Goal: Task Accomplishment & Management: Manage account settings

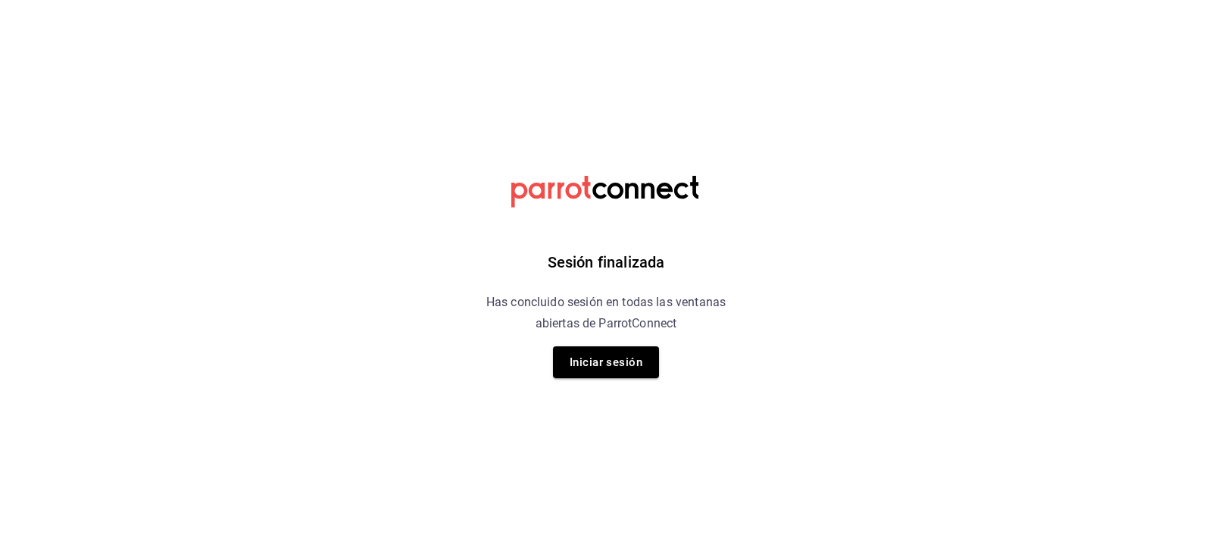
click at [1150, 0] on html "Sesión finalizada Has concluido sesión en todas las ventanas abiertas de Parrot…" at bounding box center [606, 0] width 1212 height 0
click at [610, 358] on button "Iniciar sesión" at bounding box center [606, 362] width 106 height 32
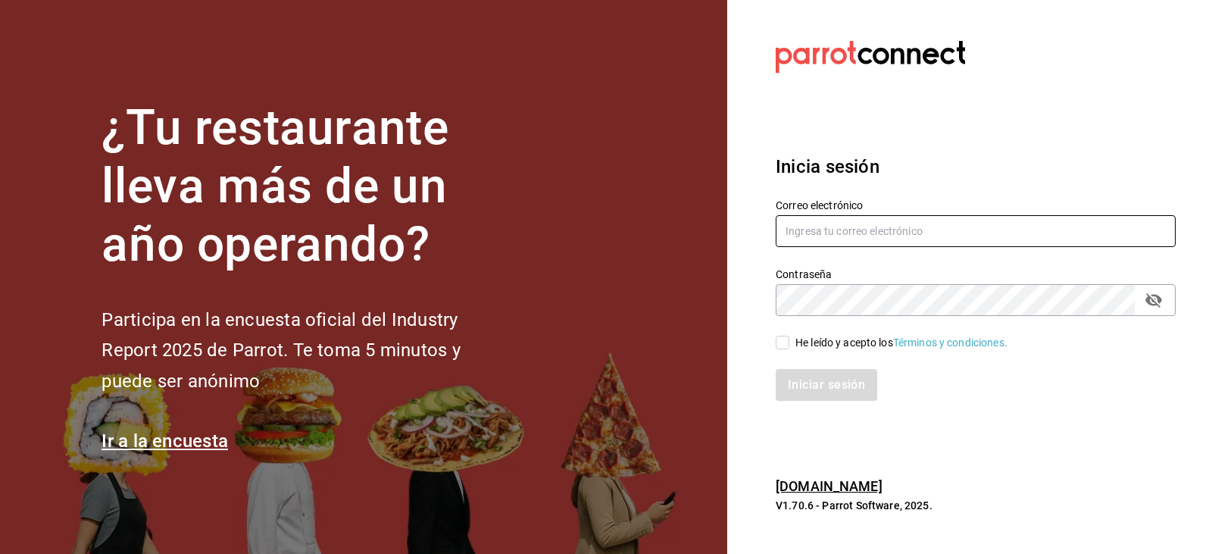
type input "[EMAIL_ADDRESS][DOMAIN_NAME]"
click at [790, 336] on span "He leído y acepto los Términos y condiciones." at bounding box center [898, 343] width 218 height 16
click at [789, 336] on input "He leído y acepto los Términos y condiciones." at bounding box center [783, 343] width 14 height 14
checkbox input "true"
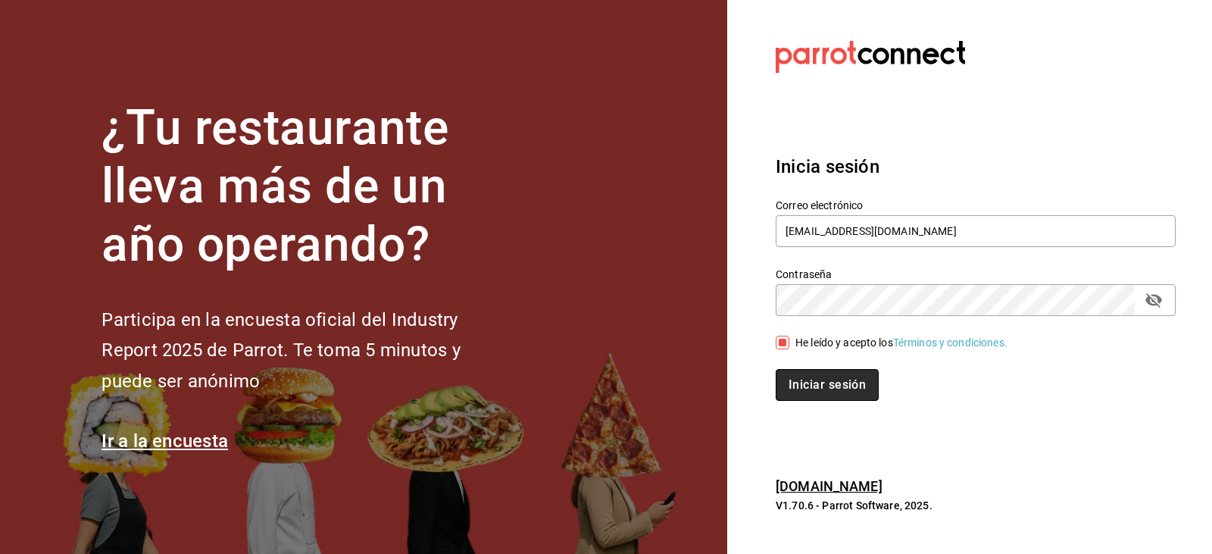
click at [822, 393] on button "Iniciar sesión" at bounding box center [827, 385] width 103 height 32
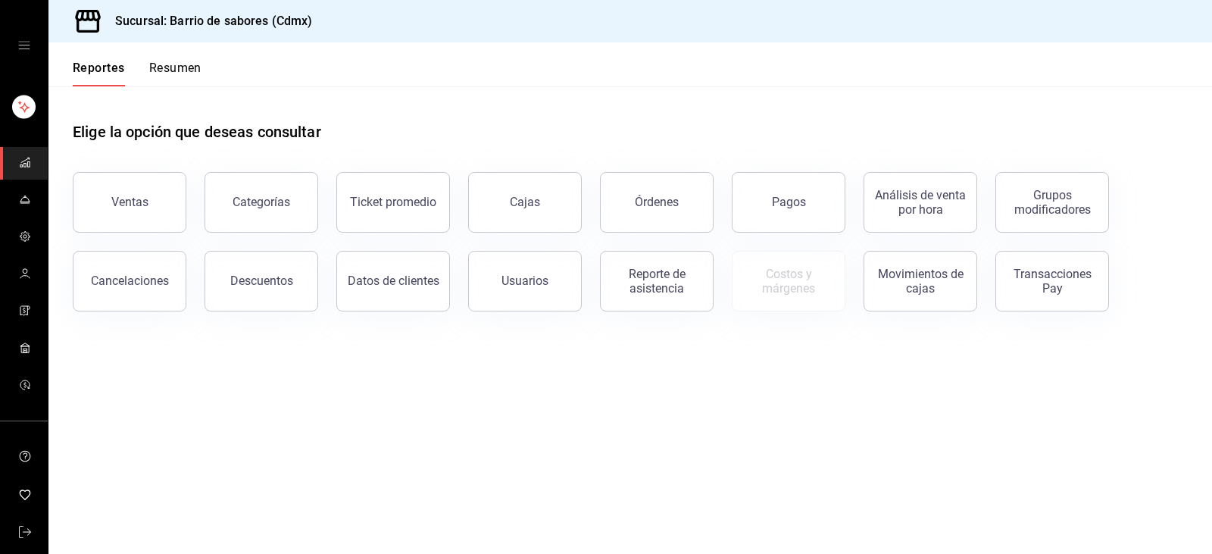
click at [29, 52] on div "mailbox folders" at bounding box center [24, 45] width 48 height 91
click at [23, 54] on div "mailbox folders" at bounding box center [24, 45] width 48 height 91
click at [23, 45] on icon "open drawer" at bounding box center [24, 45] width 12 height 12
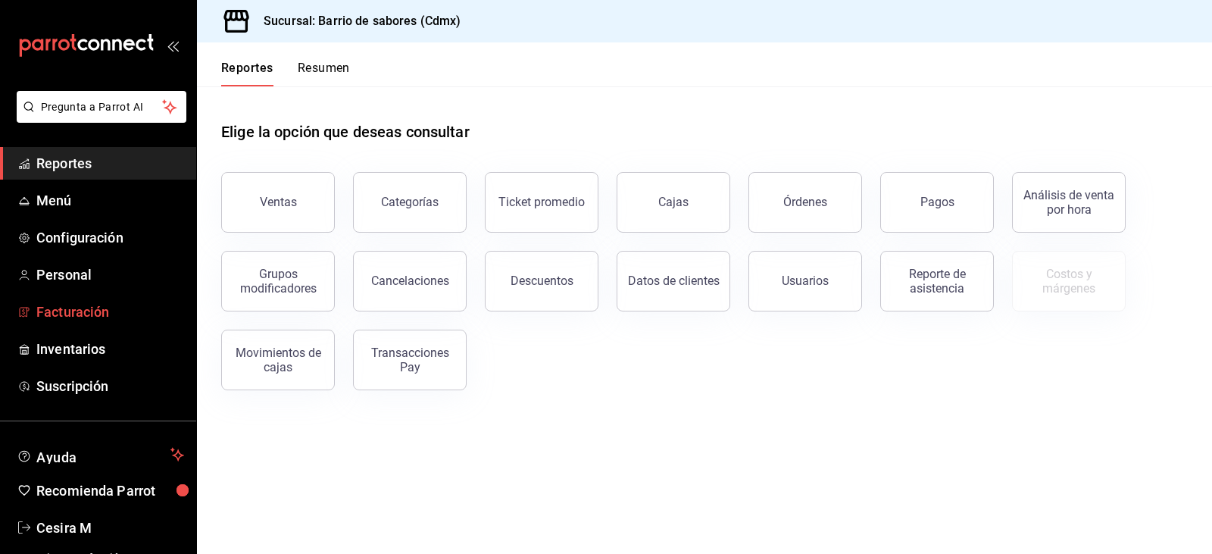
click at [31, 318] on link "Facturación" at bounding box center [98, 311] width 196 height 33
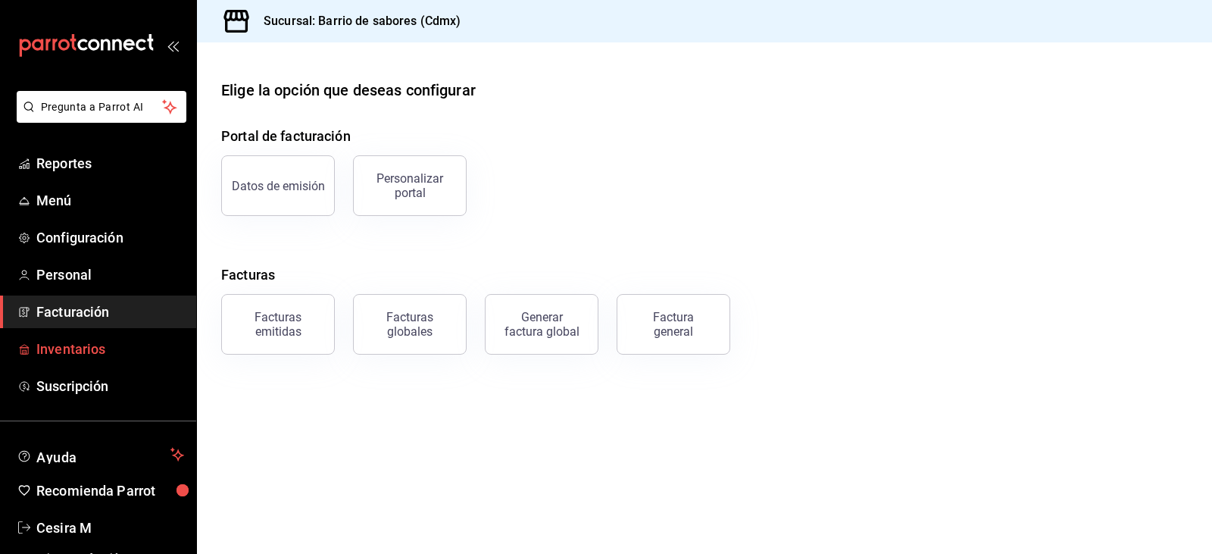
click at [46, 350] on span "Inventarios" at bounding box center [110, 349] width 148 height 20
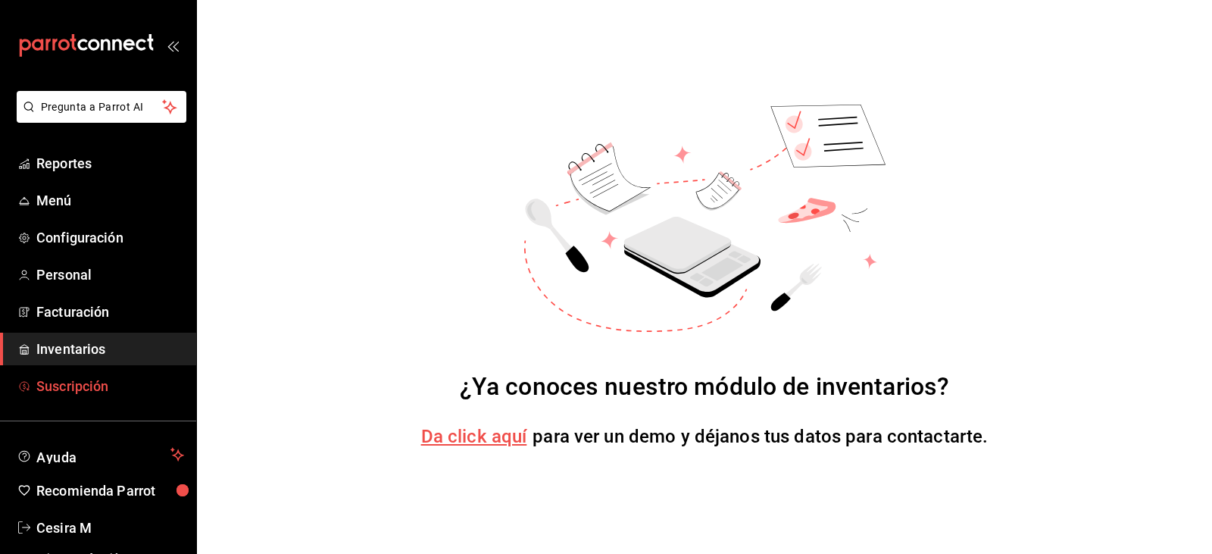
click at [55, 384] on span "Suscripción" at bounding box center [110, 386] width 148 height 20
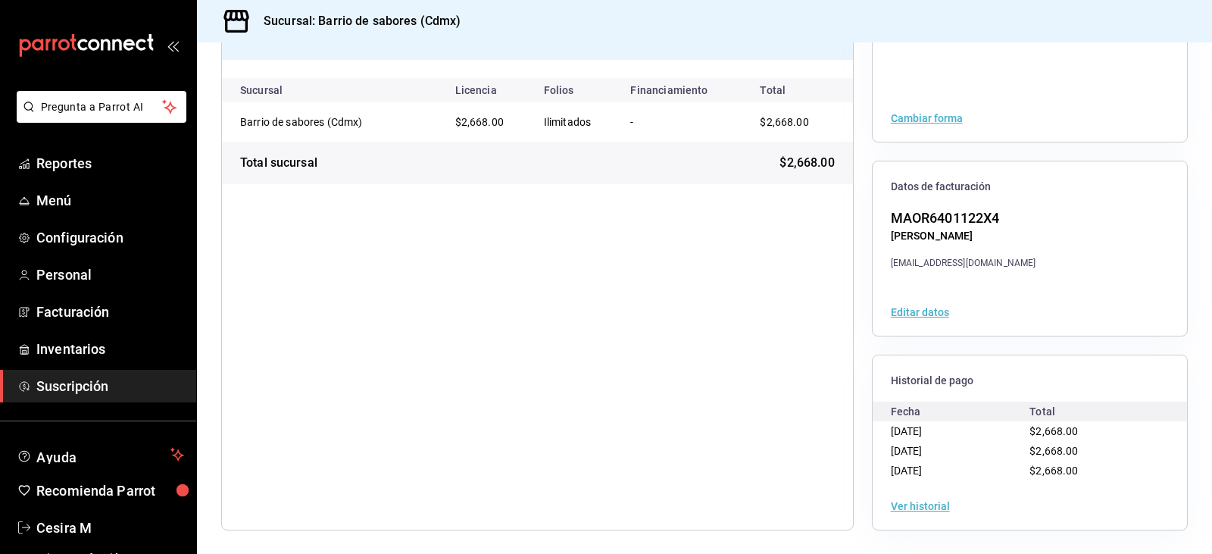
scroll to position [164, 0]
click at [903, 503] on button "Ver historial" at bounding box center [920, 505] width 59 height 11
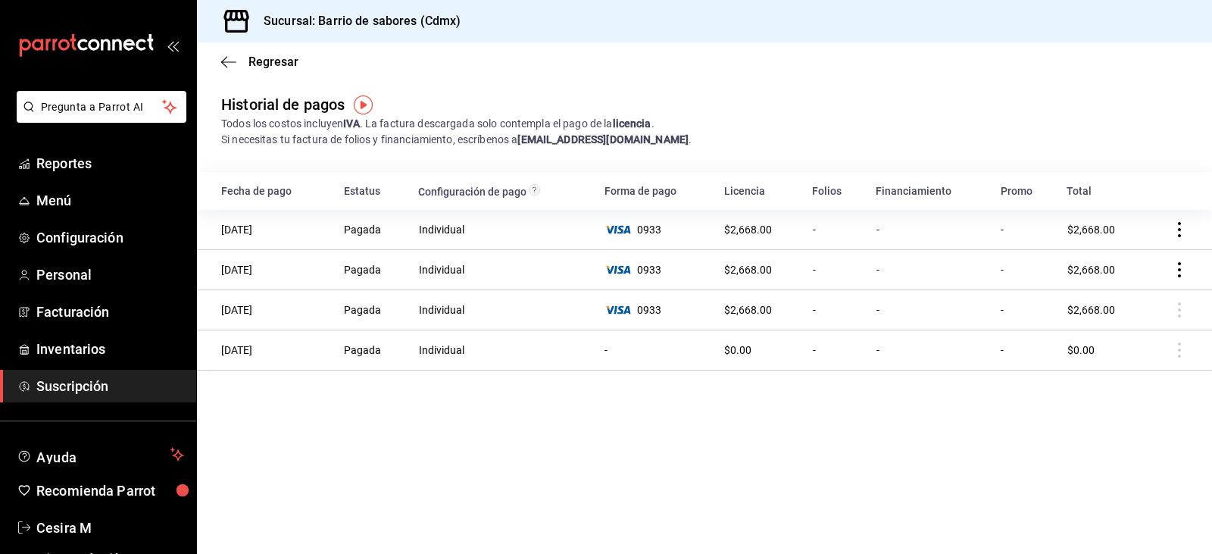
click at [1182, 235] on icon "actions" at bounding box center [1179, 229] width 15 height 15
click at [1113, 248] on span "Descarga PDF" at bounding box center [1102, 251] width 97 height 18
click at [227, 67] on icon "button" at bounding box center [228, 62] width 15 height 14
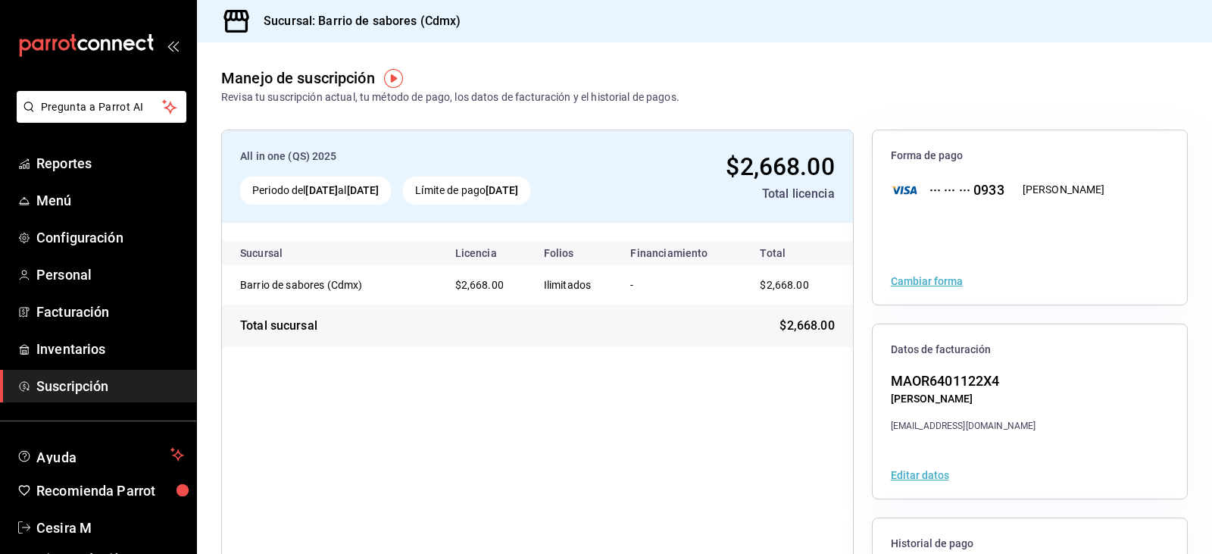
click at [377, 204] on div "Periodo del 10 sep 2025 al 10 oct 2025" at bounding box center [315, 190] width 151 height 28
click at [530, 201] on div "Límite de pago 10 oct 2025" at bounding box center [466, 190] width 127 height 28
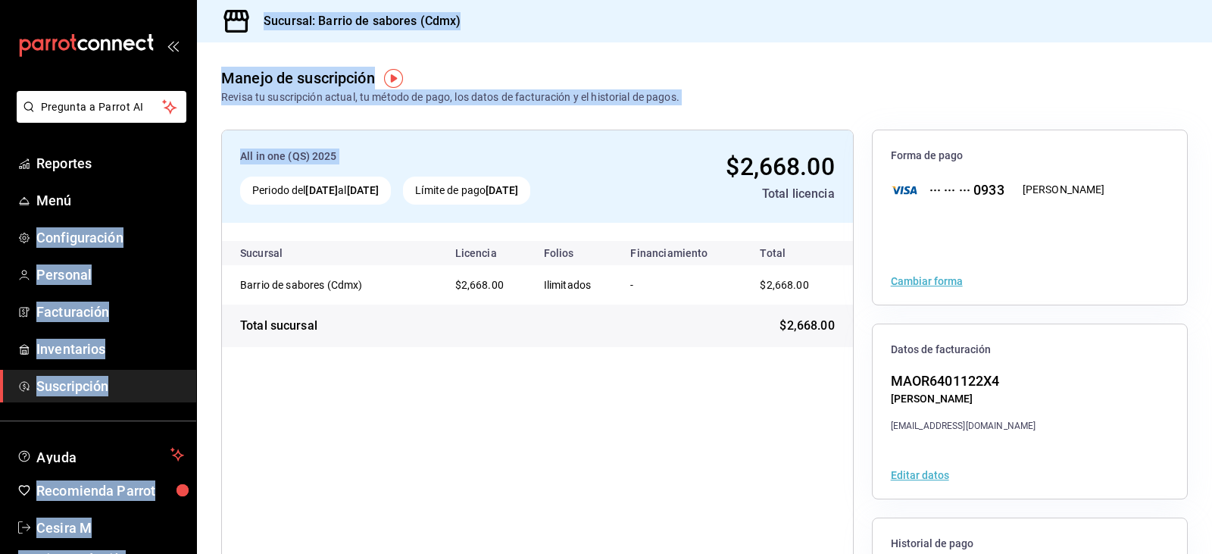
click at [192, 183] on div "Pregunta a Parrot AI Reportes Menú Configuración Personal Facturación Inventari…" at bounding box center [606, 277] width 1212 height 554
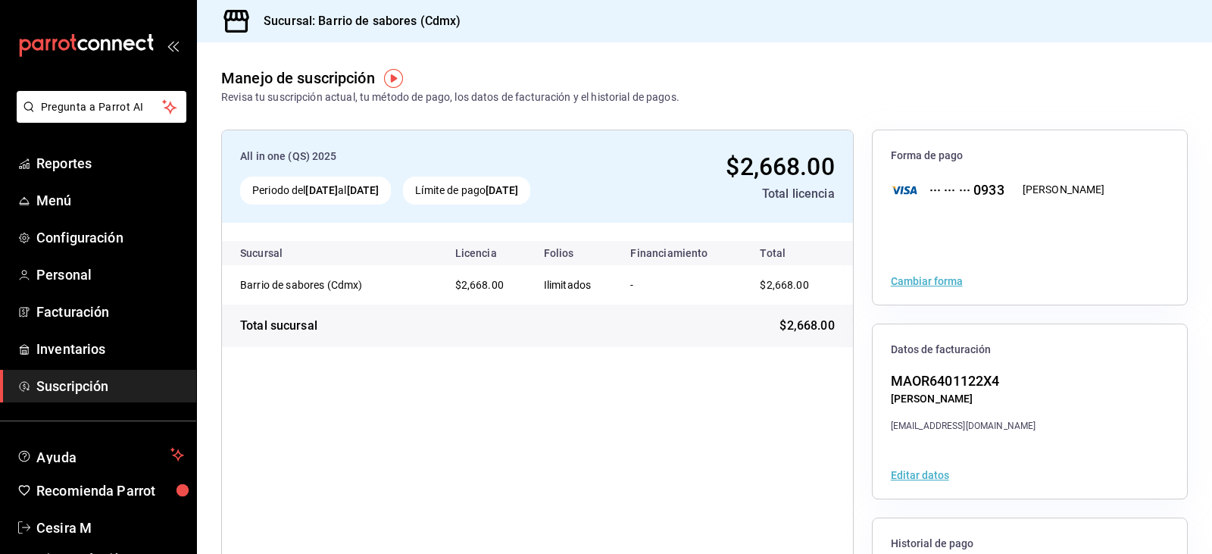
click at [514, 171] on div "All in one (QS) 2025 Periodo del 10 sep 2025 al 10 oct 2025 Límite de pago 10 o…" at bounding box center [537, 176] width 631 height 92
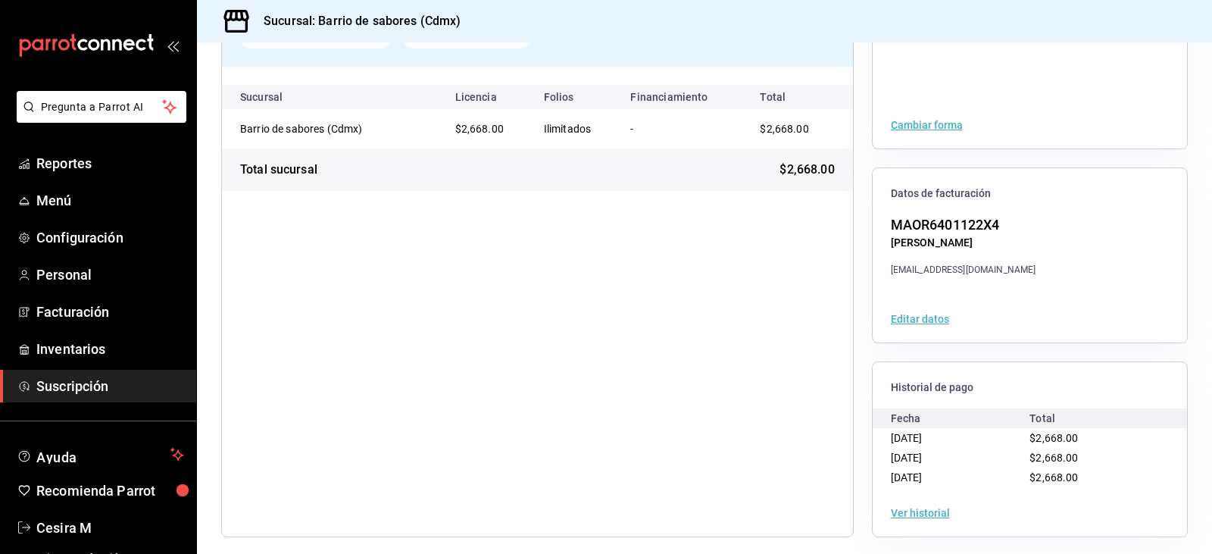
scroll to position [164, 0]
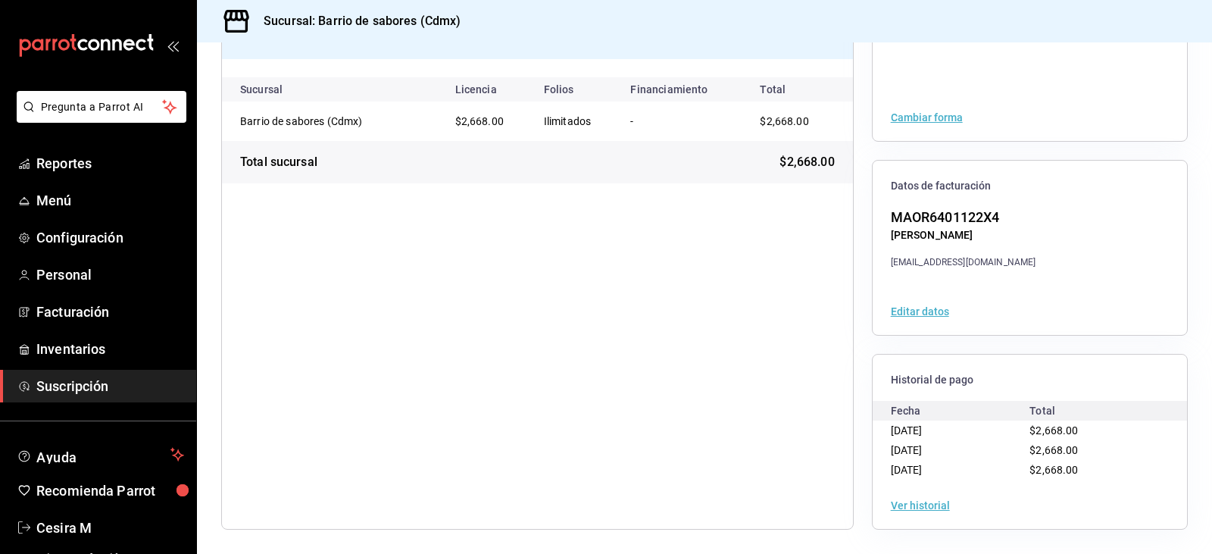
click at [929, 503] on button "Ver historial" at bounding box center [920, 505] width 59 height 11
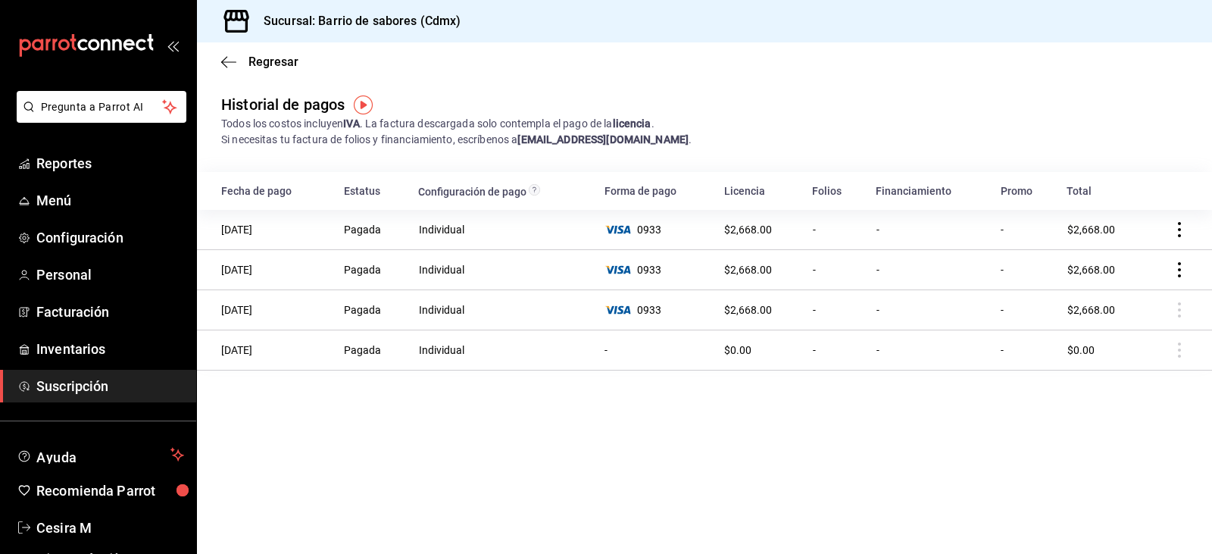
click at [1185, 230] on icon "actions" at bounding box center [1179, 229] width 15 height 15
